Goal: Task Accomplishment & Management: Use online tool/utility

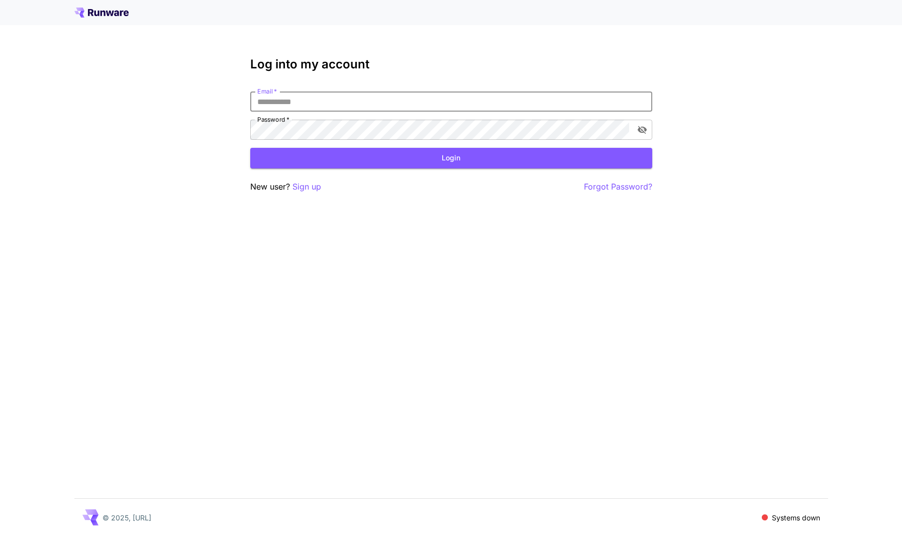
click at [438, 97] on input "Email   *" at bounding box center [451, 101] width 402 height 20
click at [582, 71] on div "Log into my account Email   * Email   * Password   * Password   * Login New use…" at bounding box center [451, 125] width 402 height 136
click at [443, 100] on input "Email   *" at bounding box center [451, 101] width 402 height 20
type input "**********"
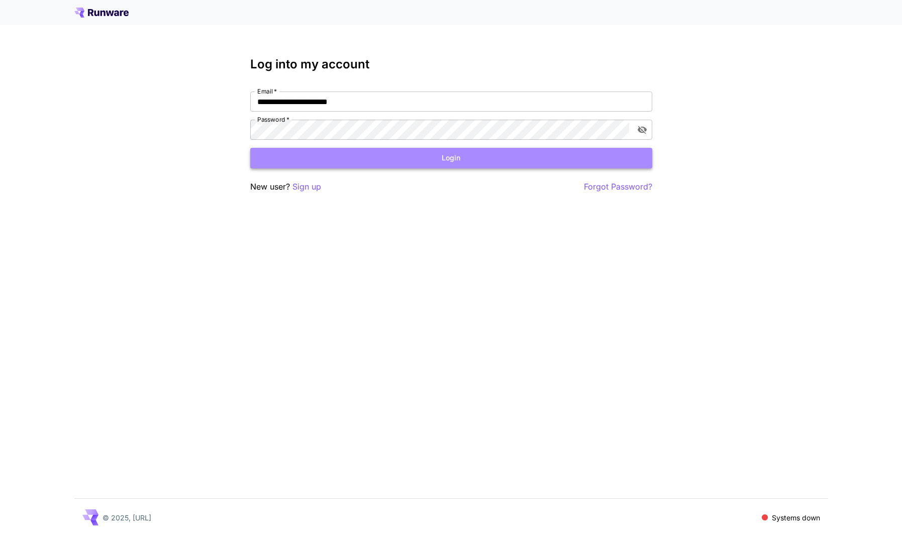
click at [345, 160] on button "Login" at bounding box center [451, 158] width 402 height 21
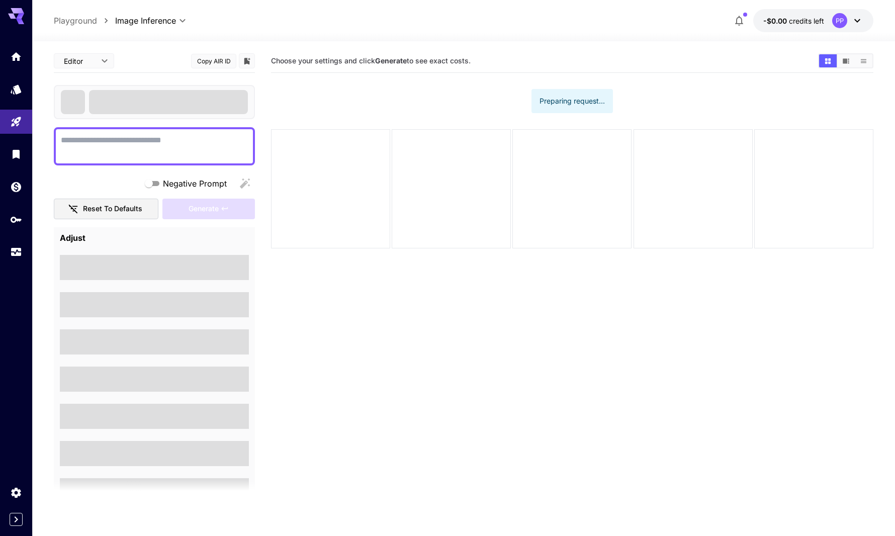
click at [849, 22] on div "PP" at bounding box center [847, 20] width 31 height 15
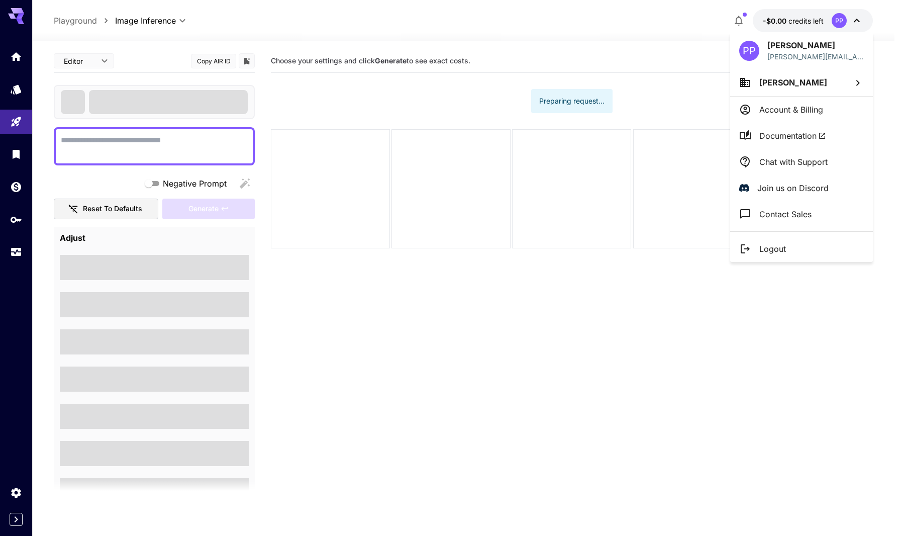
type textarea "**********"
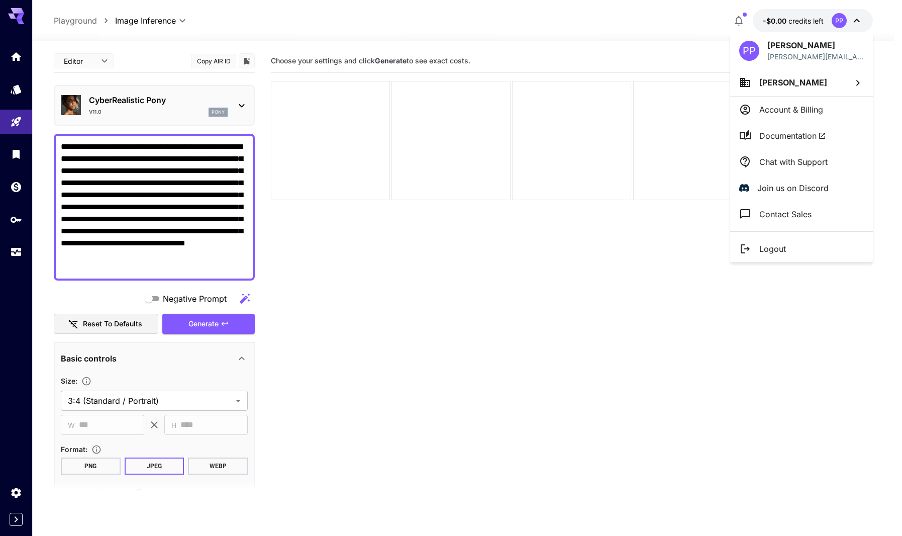
click at [842, 15] on div at bounding box center [451, 268] width 902 height 536
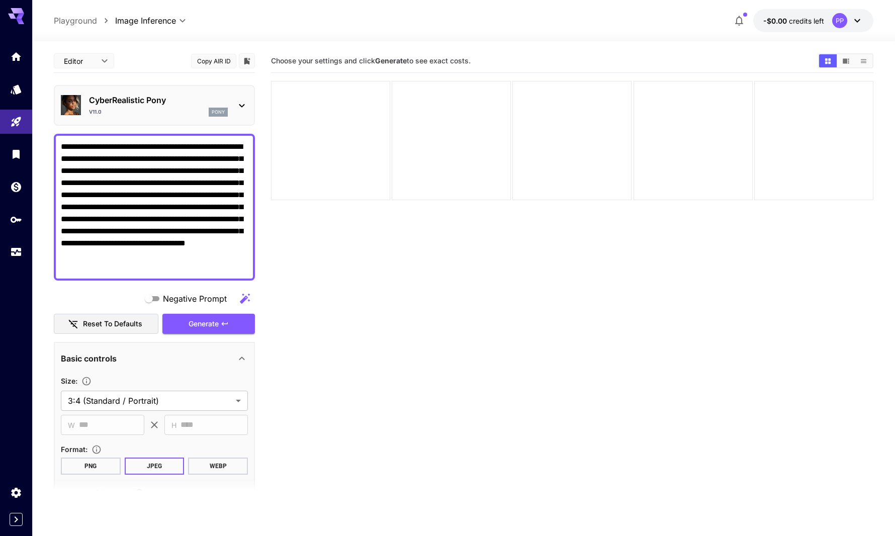
click at [845, 24] on div "PP" at bounding box center [839, 20] width 15 height 15
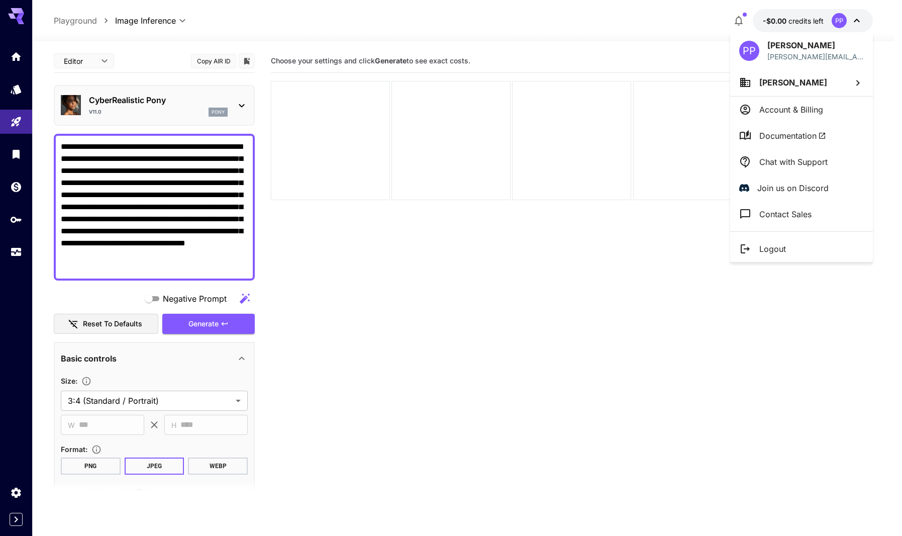
click at [756, 255] on li "Logout" at bounding box center [801, 249] width 143 height 26
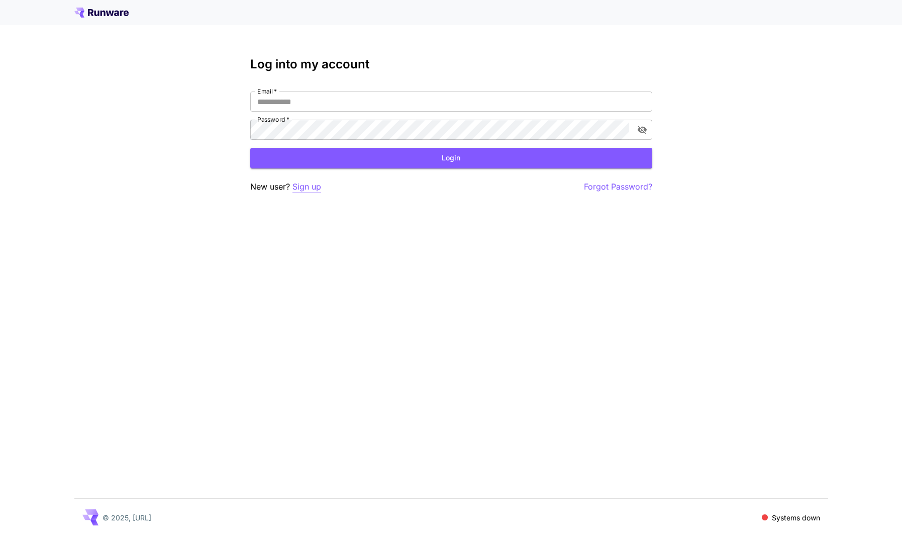
click at [313, 187] on p "Sign up" at bounding box center [307, 186] width 29 height 13
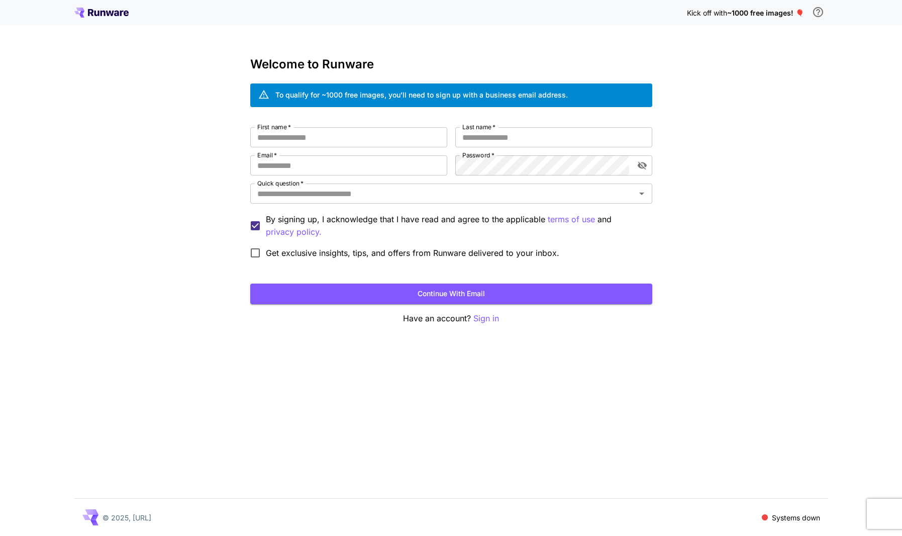
click at [357, 94] on div "To qualify for ~1000 free images, you’ll need to sign up with a business email …" at bounding box center [421, 94] width 293 height 11
